Goal: Understand process/instructions

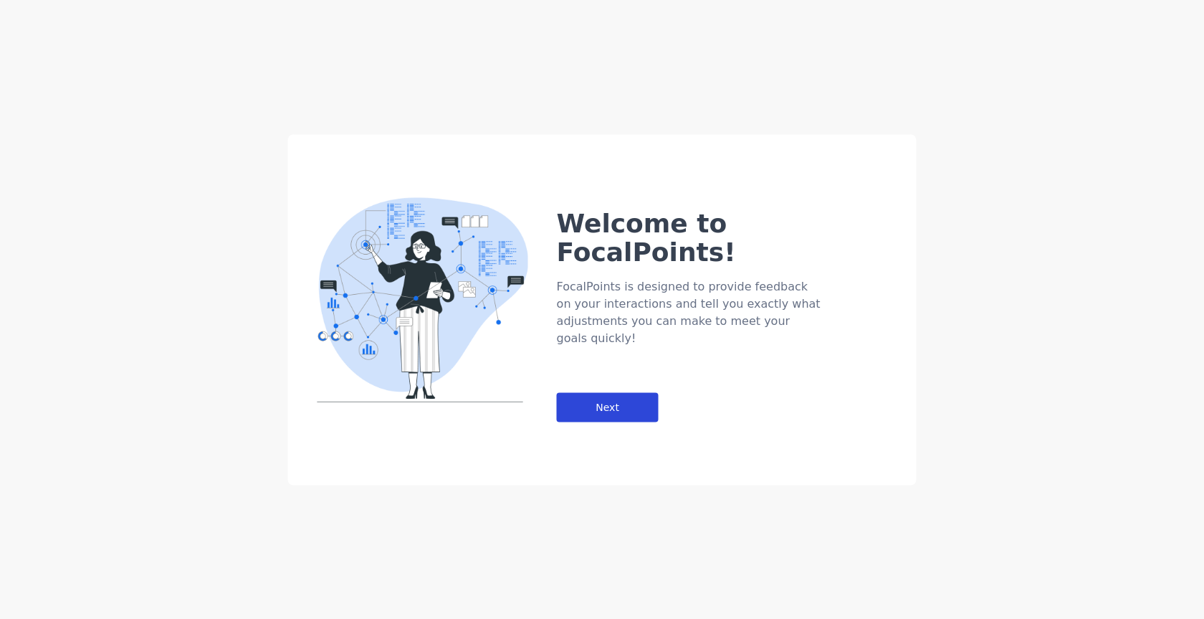
click at [596, 392] on div "Next" at bounding box center [608, 406] width 102 height 29
click at [610, 392] on div "Next" at bounding box center [608, 406] width 102 height 29
click at [614, 392] on div "Next" at bounding box center [608, 406] width 102 height 29
drag, startPoint x: 465, startPoint y: 75, endPoint x: 508, endPoint y: 72, distance: 43.9
click at [474, 75] on div "Welcome to FocalPoints! FocalPoints is designed to provide feedback on your int…" at bounding box center [602, 309] width 1204 height 619
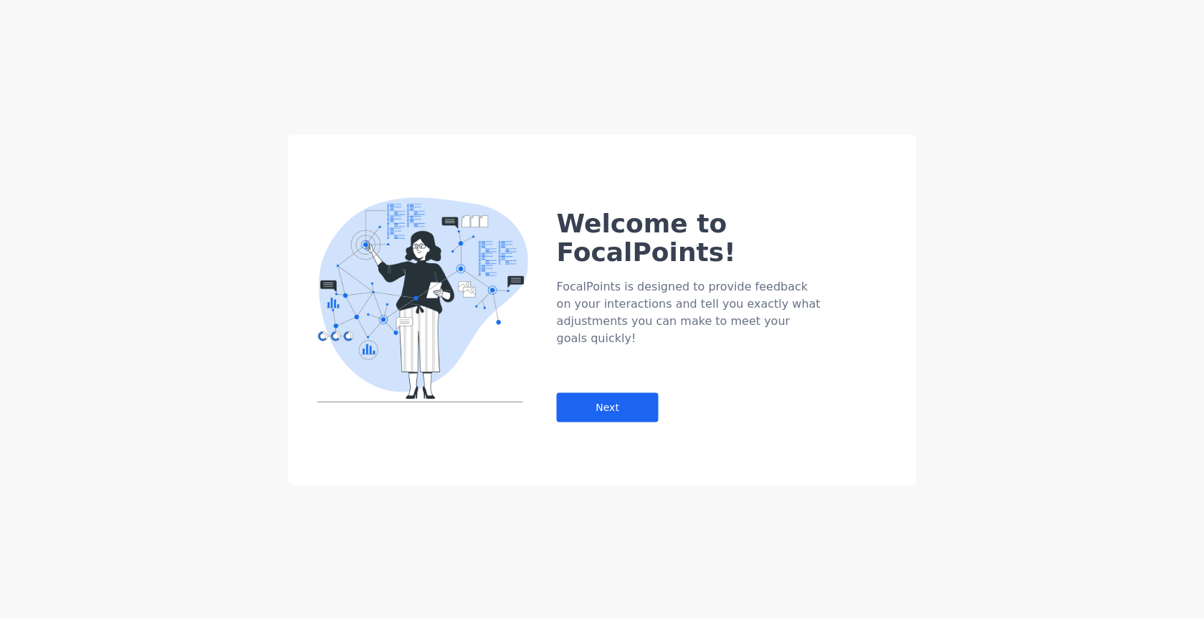
drag, startPoint x: 1045, startPoint y: 110, endPoint x: 1051, endPoint y: 151, distance: 40.7
click at [1041, 124] on div "Welcome to FocalPoints! FocalPoints is designed to provide feedback on your int…" at bounding box center [602, 309] width 1204 height 619
drag, startPoint x: 1051, startPoint y: 151, endPoint x: 1004, endPoint y: 183, distance: 57.3
click at [1035, 167] on div "Welcome to FocalPoints! FocalPoints is designed to provide feedback on your int…" at bounding box center [602, 309] width 1204 height 619
drag, startPoint x: 1003, startPoint y: 184, endPoint x: 1005, endPoint y: 196, distance: 13.1
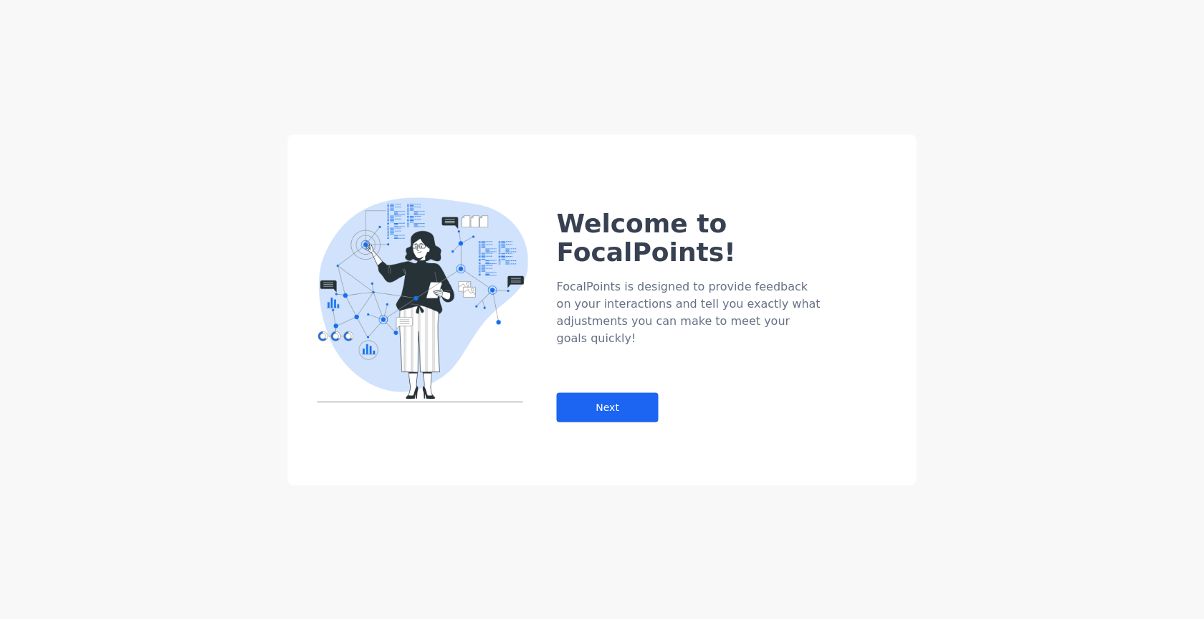
click at [1003, 191] on div "Welcome to FocalPoints! FocalPoints is designed to provide feedback on your int…" at bounding box center [602, 309] width 1204 height 619
click at [1002, 211] on div "Welcome to FocalPoints! FocalPoints is designed to provide feedback on your int…" at bounding box center [602, 309] width 1204 height 619
click at [1000, 223] on div "Welcome to FocalPoints! FocalPoints is designed to provide feedback on your int…" at bounding box center [602, 309] width 1204 height 619
click at [987, 227] on div "Welcome to FocalPoints! FocalPoints is designed to provide feedback on your int…" at bounding box center [602, 309] width 1204 height 619
drag, startPoint x: 903, startPoint y: 337, endPoint x: 485, endPoint y: 324, distance: 418.9
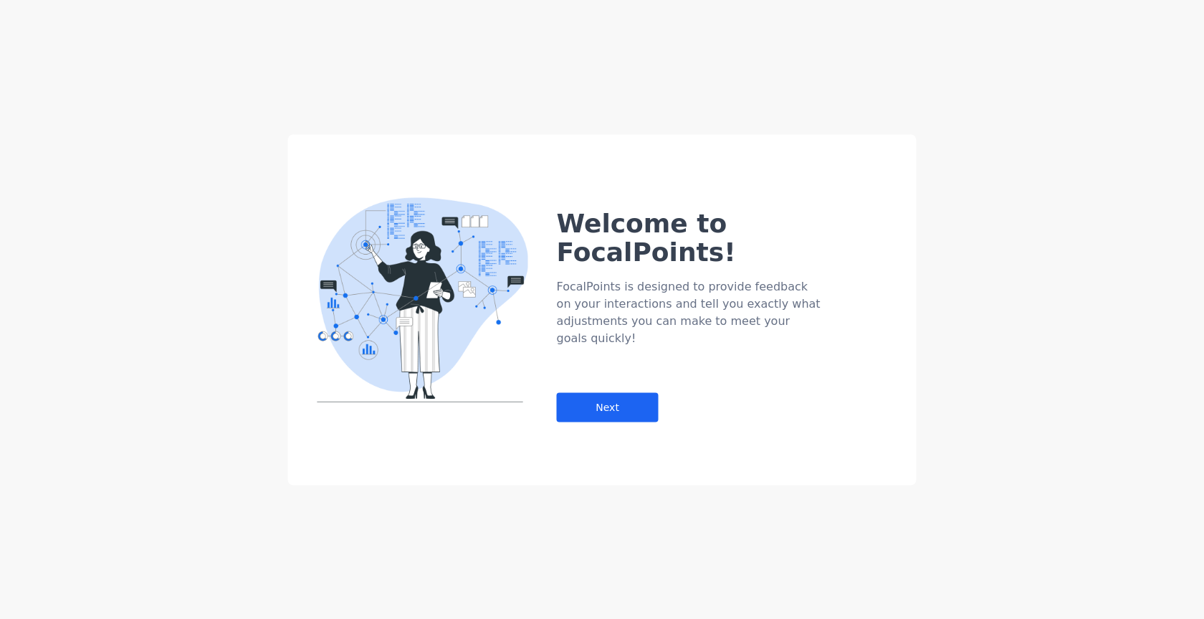
click at [799, 339] on div "Welcome to FocalPoints! FocalPoints is designed to provide feedback on your int…" at bounding box center [737, 286] width 360 height 270
click at [599, 392] on div "Next" at bounding box center [608, 406] width 102 height 29
click at [604, 392] on div "Next" at bounding box center [608, 406] width 102 height 29
click at [565, 392] on div "Next" at bounding box center [608, 406] width 102 height 29
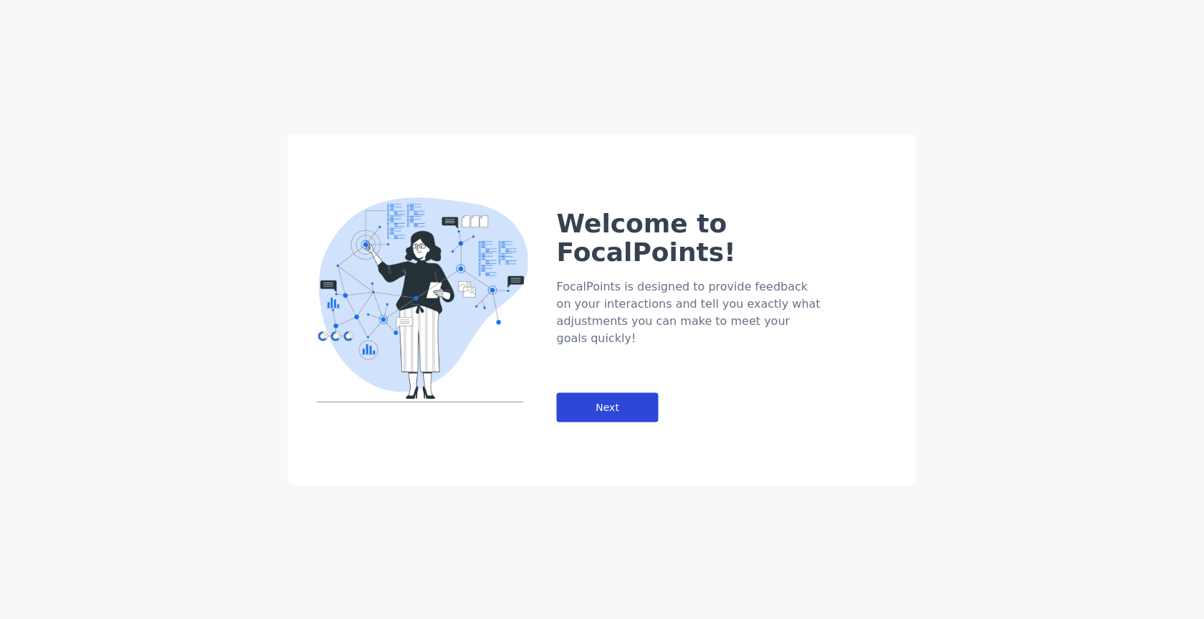
click at [579, 392] on div "Next" at bounding box center [608, 406] width 102 height 29
click at [560, 57] on div "Welcome to FocalPoints! FocalPoints is designed to provide feedback on your int…" at bounding box center [602, 309] width 1204 height 619
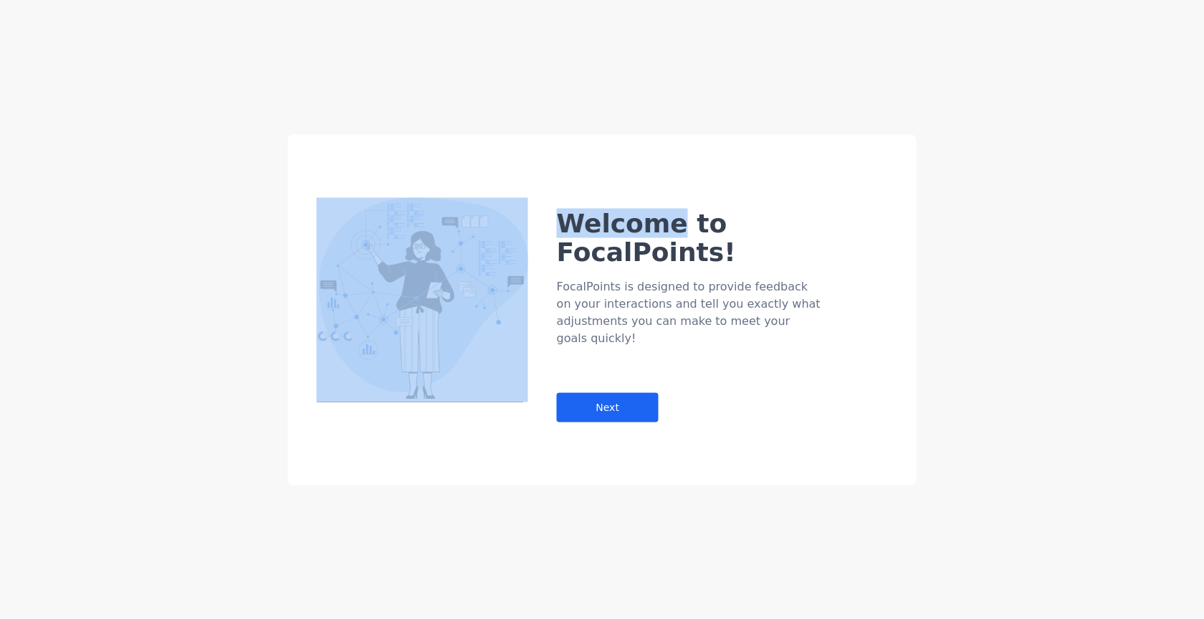
click at [565, 57] on div "Welcome to FocalPoints! FocalPoints is designed to provide feedback on your int…" at bounding box center [602, 309] width 1204 height 619
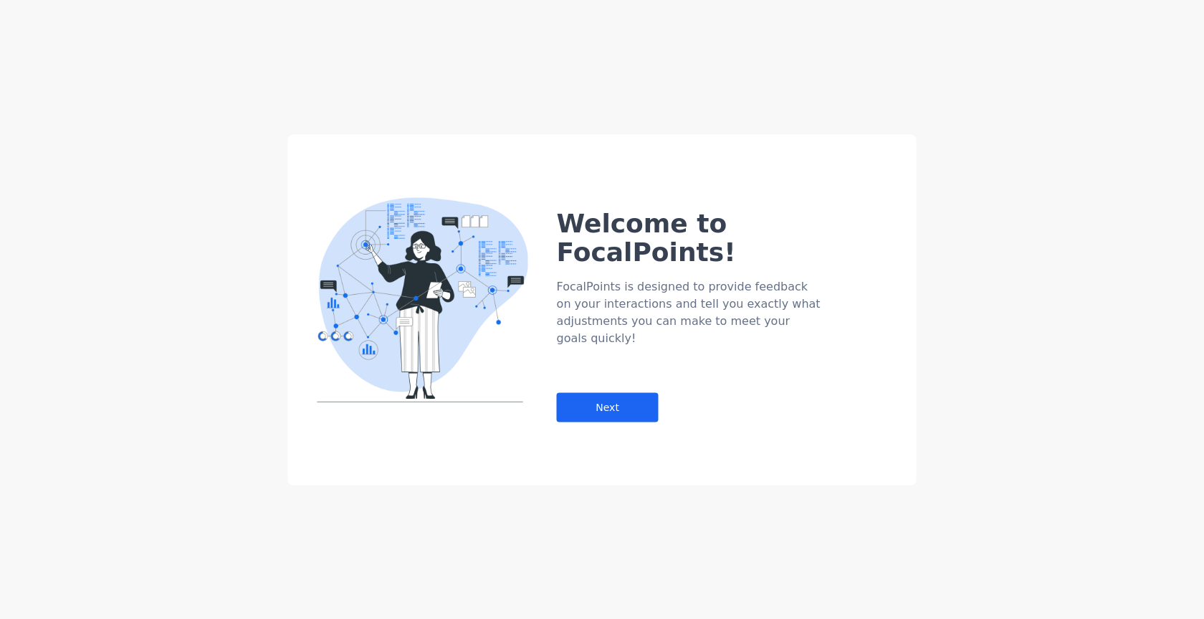
drag, startPoint x: 1013, startPoint y: 333, endPoint x: 974, endPoint y: 335, distance: 39.5
click at [974, 335] on div "Welcome to FocalPoints! FocalPoints is designed to provide feedback on your int…" at bounding box center [602, 309] width 1204 height 619
